Goal: Task Accomplishment & Management: Use online tool/utility

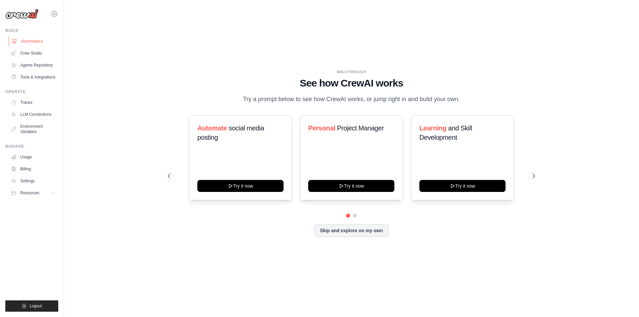
click at [31, 43] on link "Automations" at bounding box center [34, 41] width 50 height 11
click at [37, 56] on link "Crew Studio" at bounding box center [34, 53] width 50 height 11
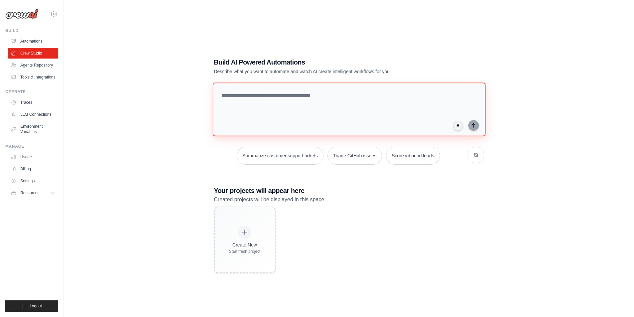
click at [233, 95] on textarea at bounding box center [348, 109] width 273 height 54
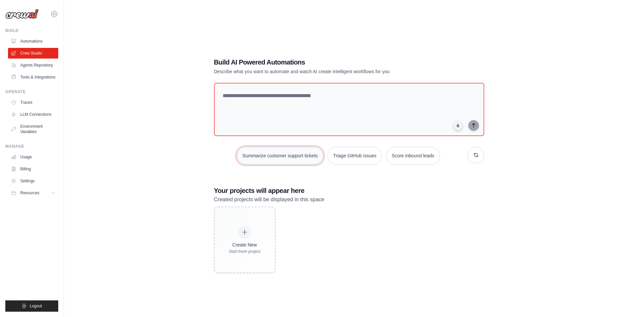
click at [298, 158] on button "Summarize customer support tickets" at bounding box center [280, 156] width 86 height 18
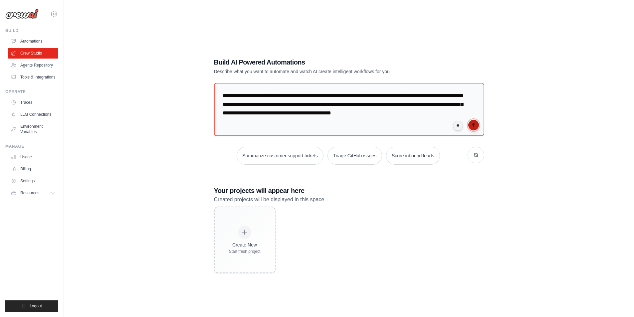
click at [471, 125] on icon "submit" at bounding box center [473, 124] width 5 height 5
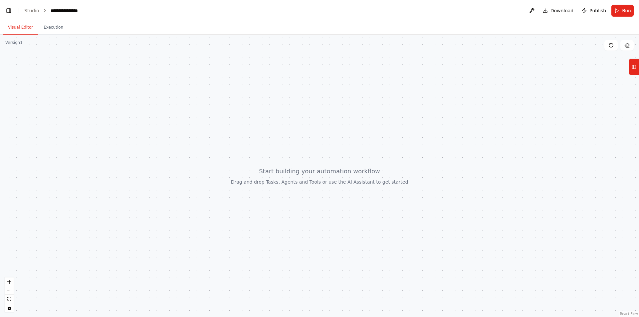
scroll to position [1395, 0]
click at [633, 69] on icon at bounding box center [633, 67] width 5 height 11
click at [635, 69] on icon at bounding box center [633, 67] width 5 height 11
click at [634, 68] on icon at bounding box center [633, 67] width 5 height 11
click at [634, 72] on icon at bounding box center [633, 67] width 5 height 11
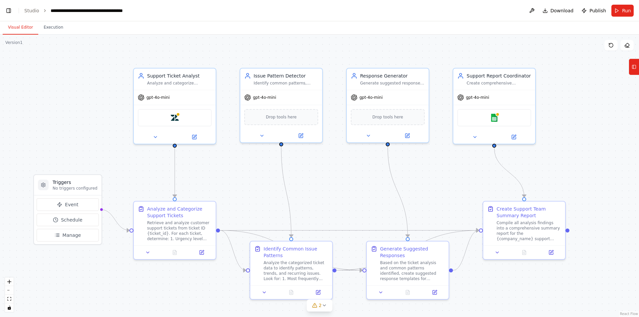
scroll to position [0, 8]
click at [163, 76] on div "Support Ticket Analyst" at bounding box center [179, 74] width 65 height 7
click at [271, 85] on div "Issue Pattern Detector Identify common patterns, recurring issues, and trends a…" at bounding box center [281, 77] width 82 height 21
click at [168, 217] on div "Analyze and Categorize Support Tickets" at bounding box center [179, 210] width 65 height 13
click at [278, 268] on div "Analyze the categorized ticket data to identify patterns, trends, and recurring…" at bounding box center [295, 269] width 65 height 21
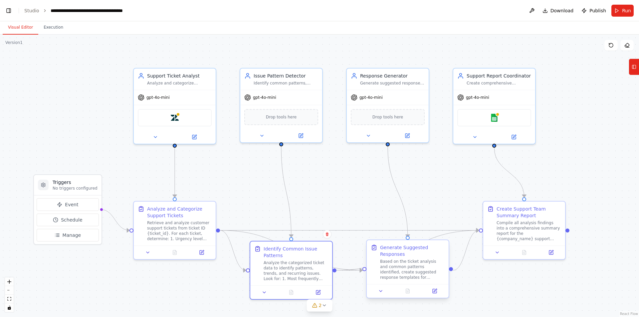
click at [398, 265] on div "Based on the ticket analysis and common patterns identified, create suggested r…" at bounding box center [412, 269] width 65 height 21
click at [537, 230] on div "Compile all analysis findings into a comprehensive summary report for the {comp…" at bounding box center [528, 229] width 65 height 21
click at [156, 140] on div at bounding box center [175, 135] width 82 height 13
click at [157, 136] on icon at bounding box center [155, 135] width 5 height 5
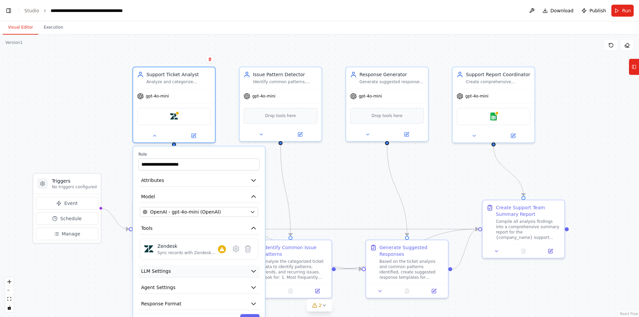
click at [253, 270] on icon "button" at bounding box center [253, 271] width 7 height 7
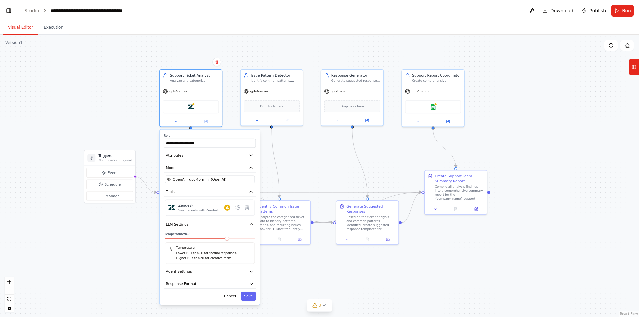
drag, startPoint x: 306, startPoint y: 215, endPoint x: 304, endPoint y: 163, distance: 52.6
click at [304, 163] on div ".deletable-edge-delete-btn { width: 20px; height: 20px; border: 0px solid #ffff…" at bounding box center [319, 176] width 639 height 282
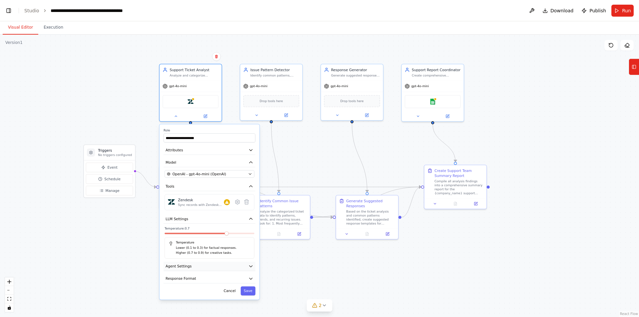
click at [214, 268] on button "Agent Settings" at bounding box center [209, 266] width 92 height 9
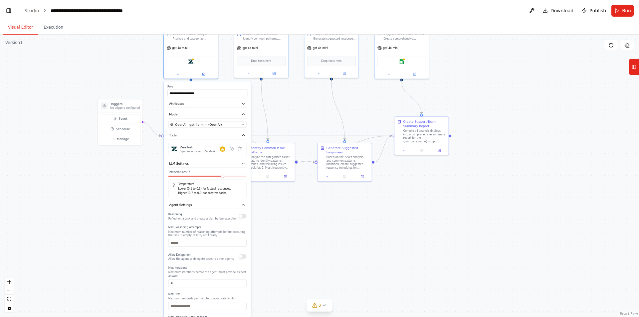
drag, startPoint x: 280, startPoint y: 271, endPoint x: 277, endPoint y: 208, distance: 62.6
click at [277, 208] on div ".deletable-edge-delete-btn { width: 20px; height: 20px; border: 0px solid #ffff…" at bounding box center [319, 176] width 639 height 282
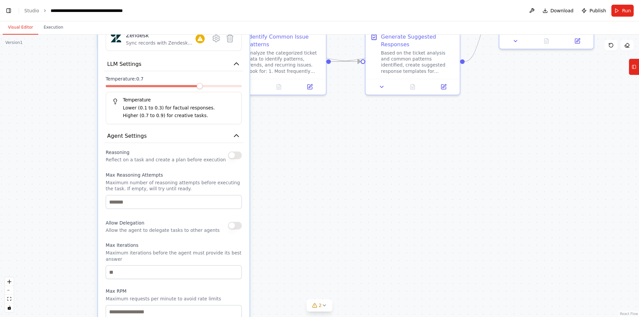
drag, startPoint x: 290, startPoint y: 256, endPoint x: 325, endPoint y: 206, distance: 61.8
click at [325, 206] on div ".deletable-edge-delete-btn { width: 20px; height: 20px; border: 0px solid #ffff…" at bounding box center [319, 176] width 639 height 282
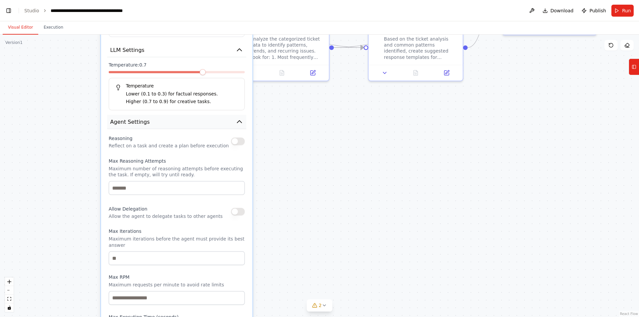
click at [175, 129] on button "Agent Settings" at bounding box center [176, 122] width 139 height 14
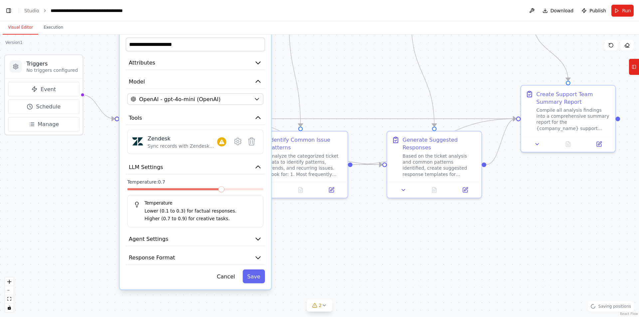
drag, startPoint x: 304, startPoint y: 146, endPoint x: 323, endPoint y: 263, distance: 118.6
click at [323, 263] on div ".deletable-edge-delete-btn { width: 20px; height: 20px; border: 0px solid #ffff…" at bounding box center [319, 176] width 639 height 282
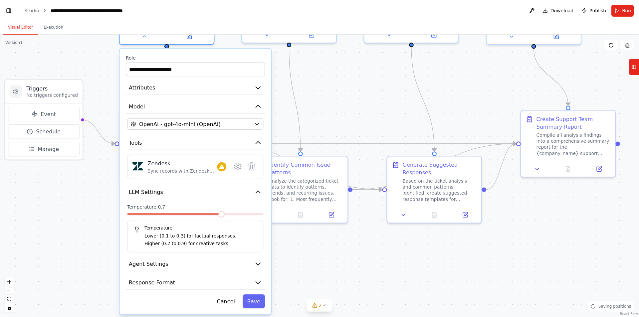
drag, startPoint x: 324, startPoint y: 95, endPoint x: 324, endPoint y: 120, distance: 24.9
click at [324, 120] on div ".deletable-edge-delete-btn { width: 20px; height: 20px; border: 0px solid #ffff…" at bounding box center [319, 176] width 639 height 282
click at [260, 194] on icon "button" at bounding box center [258, 192] width 8 height 8
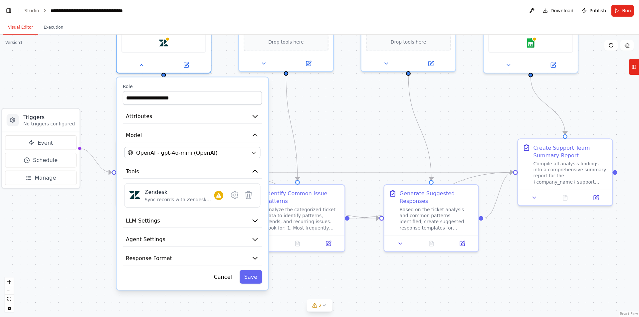
drag, startPoint x: 325, startPoint y: 111, endPoint x: 322, endPoint y: 140, distance: 28.8
click at [322, 140] on div ".deletable-edge-delete-btn { width: 20px; height: 20px; border: 0px solid #ffff…" at bounding box center [319, 176] width 639 height 282
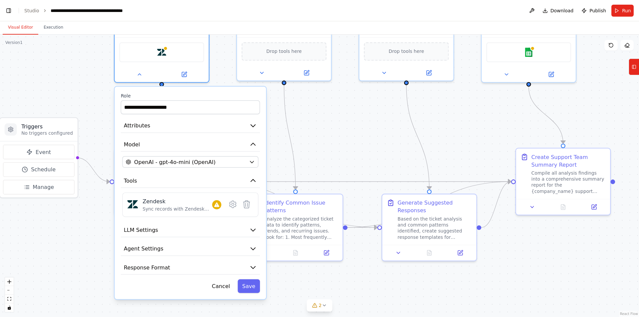
drag, startPoint x: 354, startPoint y: 133, endPoint x: 351, endPoint y: 146, distance: 12.6
click at [351, 146] on div ".deletable-edge-delete-btn { width: 20px; height: 20px; border: 0px solid #ffff…" at bounding box center [319, 176] width 639 height 282
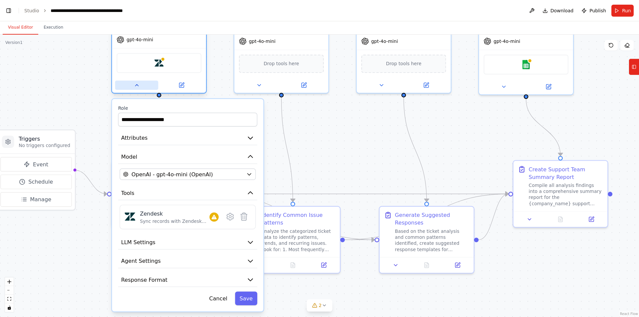
click at [140, 89] on button at bounding box center [136, 85] width 43 height 9
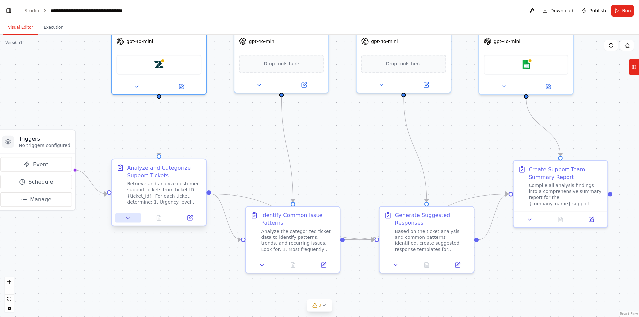
click at [130, 219] on icon at bounding box center [128, 218] width 6 height 6
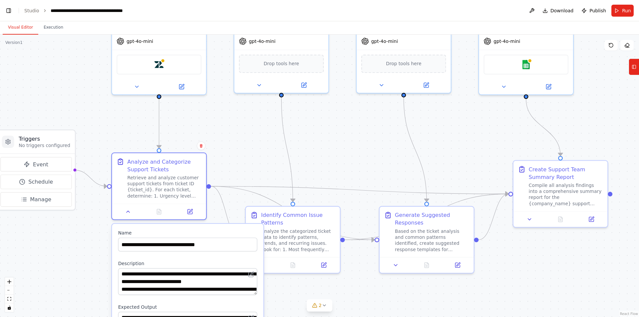
drag, startPoint x: 221, startPoint y: 238, endPoint x: 232, endPoint y: 203, distance: 36.5
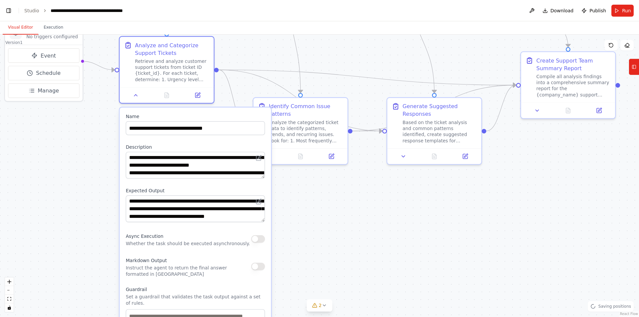
drag, startPoint x: 245, startPoint y: 159, endPoint x: 252, endPoint y: 50, distance: 109.0
click at [252, 50] on div ".deletable-edge-delete-btn { width: 20px; height: 20px; border: 0px solid #ffff…" at bounding box center [319, 176] width 639 height 282
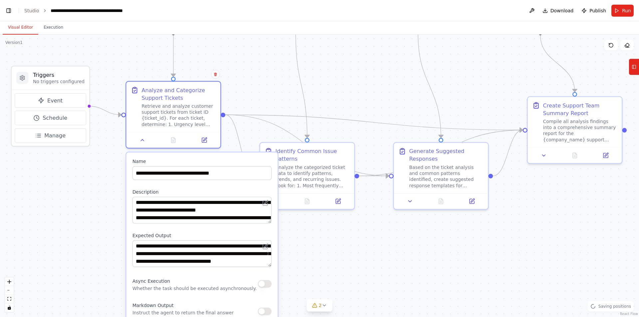
drag, startPoint x: 244, startPoint y: 63, endPoint x: 233, endPoint y: 132, distance: 70.4
click at [250, 105] on div ".deletable-edge-delete-btn { width: 20px; height: 20px; border: 0px solid #ffff…" at bounding box center [319, 176] width 639 height 282
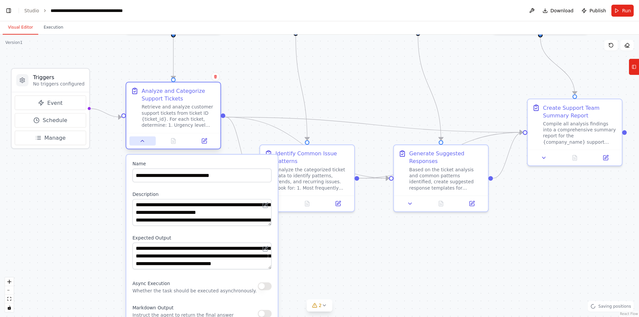
click at [144, 142] on icon at bounding box center [142, 141] width 3 height 2
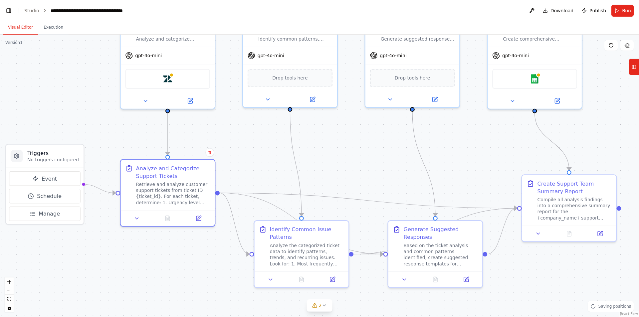
drag, startPoint x: 339, startPoint y: 80, endPoint x: 332, endPoint y: 157, distance: 76.9
click at [332, 157] on div ".deletable-edge-delete-btn { width: 20px; height: 20px; border: 0px solid #ffff…" at bounding box center [319, 176] width 639 height 282
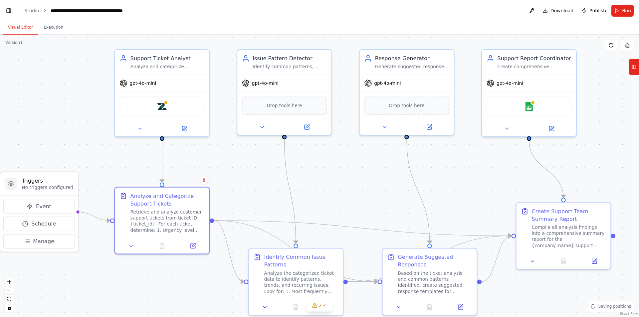
drag, startPoint x: 447, startPoint y: 180, endPoint x: 442, endPoint y: 205, distance: 26.1
click at [442, 205] on div ".deletable-edge-delete-btn { width: 20px; height: 20px; border: 0px solid #ffff…" at bounding box center [319, 176] width 639 height 282
click at [623, 13] on span "Run" at bounding box center [626, 10] width 9 height 7
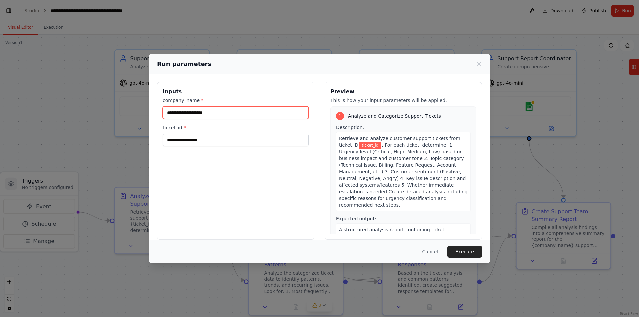
click at [219, 115] on input "company_name *" at bounding box center [236, 112] width 146 height 13
type input "*********"
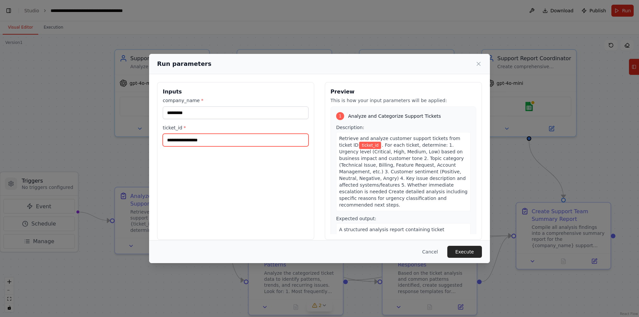
click at [229, 144] on input "ticket_id *" at bounding box center [236, 140] width 146 height 13
type input "**********"
click at [461, 253] on button "Execute" at bounding box center [464, 252] width 35 height 12
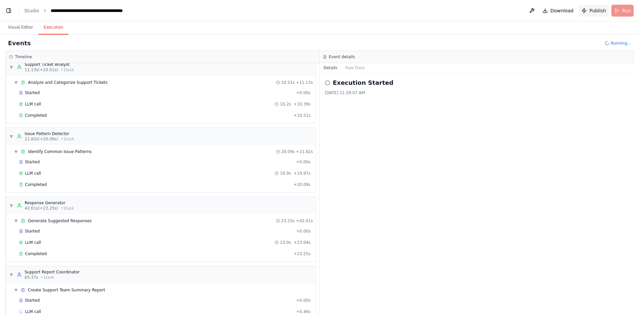
scroll to position [20, 0]
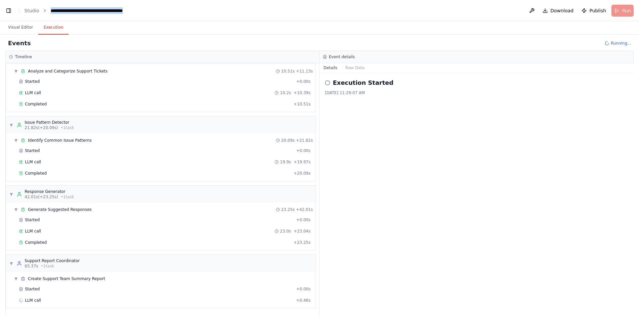
drag, startPoint x: 143, startPoint y: 11, endPoint x: 47, endPoint y: 11, distance: 96.5
click at [47, 11] on ol "**********" at bounding box center [84, 10] width 121 height 7
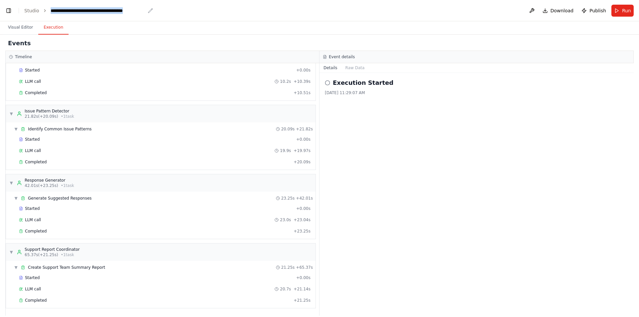
click at [142, 11] on div "**********" at bounding box center [98, 10] width 95 height 7
click at [468, 48] on div "Events" at bounding box center [319, 43] width 628 height 15
click at [17, 267] on span "▼" at bounding box center [16, 267] width 4 height 5
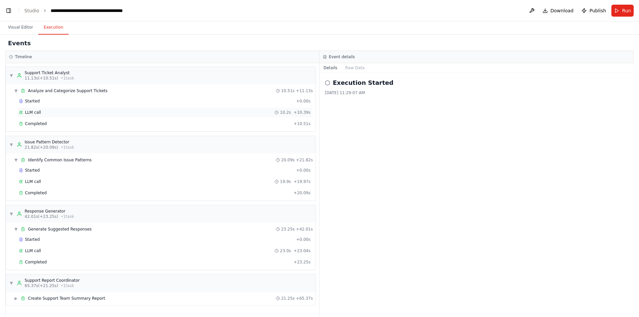
click at [35, 114] on span "LLM call" at bounding box center [33, 112] width 16 height 5
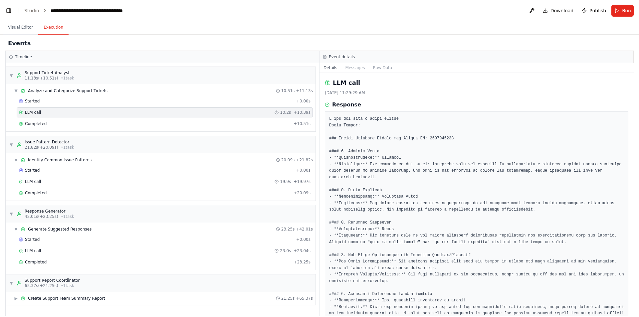
click at [429, 138] on pre at bounding box center [476, 245] width 295 height 259
click at [443, 138] on pre at bounding box center [476, 245] width 295 height 259
drag, startPoint x: 444, startPoint y: 138, endPoint x: 421, endPoint y: 138, distance: 23.0
click at [421, 138] on pre at bounding box center [476, 245] width 295 height 259
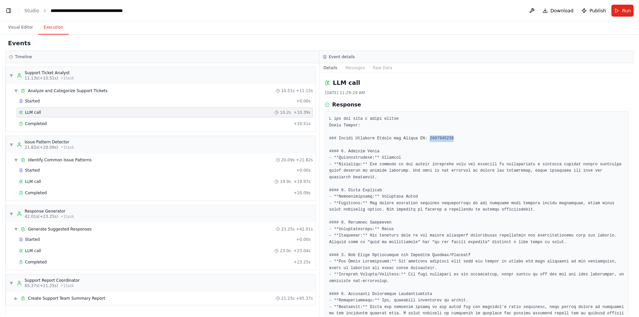
click at [444, 138] on pre at bounding box center [476, 245] width 295 height 259
drag, startPoint x: 443, startPoint y: 139, endPoint x: 421, endPoint y: 139, distance: 22.0
click at [421, 139] on pre at bounding box center [476, 245] width 295 height 259
click at [442, 136] on pre at bounding box center [476, 245] width 295 height 259
drag, startPoint x: 444, startPoint y: 137, endPoint x: 420, endPoint y: 138, distance: 24.0
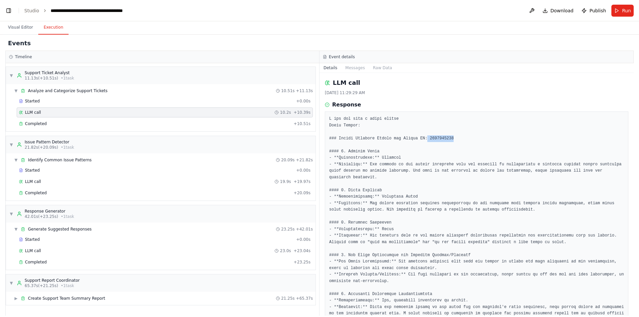
click at [420, 138] on pre at bounding box center [476, 245] width 295 height 259
click at [441, 138] on pre at bounding box center [476, 245] width 295 height 259
drag, startPoint x: 444, startPoint y: 138, endPoint x: 421, endPoint y: 138, distance: 22.6
click at [421, 138] on pre at bounding box center [476, 245] width 295 height 259
click at [443, 136] on pre at bounding box center [476, 245] width 295 height 259
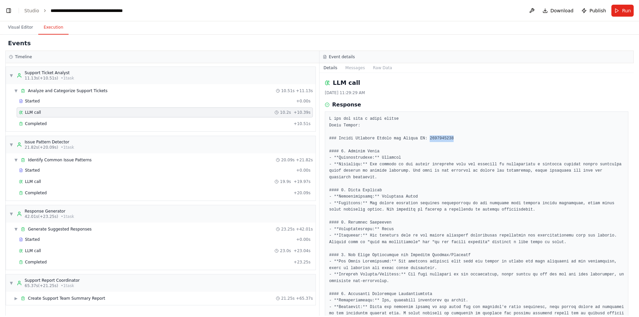
drag, startPoint x: 442, startPoint y: 136, endPoint x: 421, endPoint y: 137, distance: 21.6
click at [421, 137] on pre at bounding box center [476, 245] width 295 height 259
